Goal: Task Accomplishment & Management: Use online tool/utility

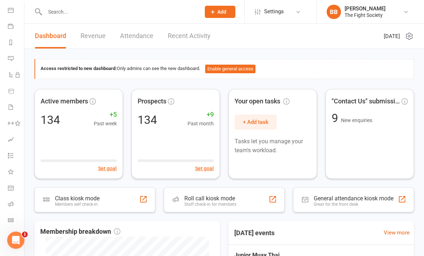
scroll to position [66, 1]
click at [8, 223] on link "Class check-in" at bounding box center [16, 221] width 16 height 16
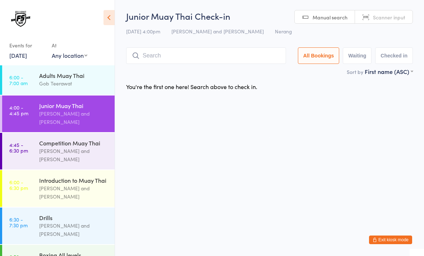
click at [393, 18] on span "Scanner input" at bounding box center [389, 17] width 32 height 7
type input "1001"
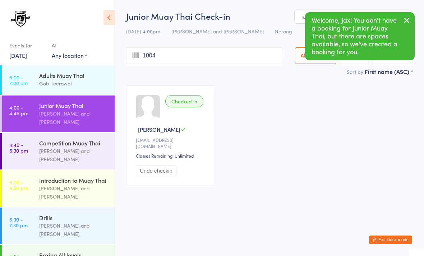
type input "1004"
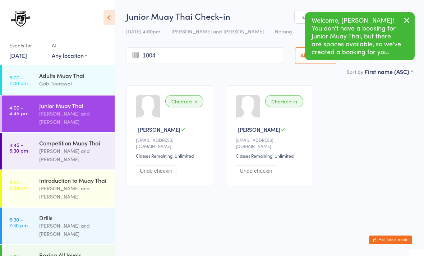
type input "1004"
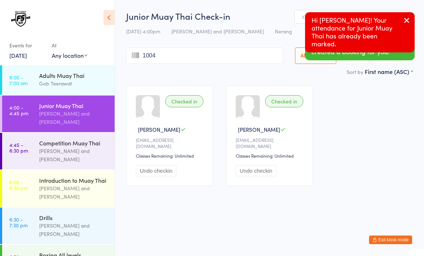
type input "1004"
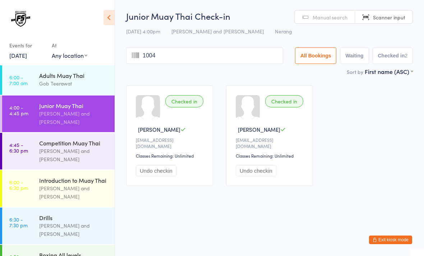
type input "1004"
type input "1006"
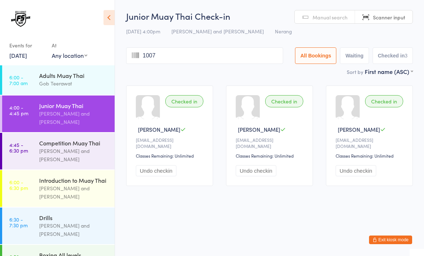
type input "1007"
type input "1056"
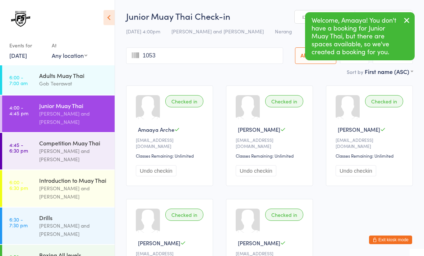
type input "1053"
